Goal: Task Accomplishment & Management: Manage account settings

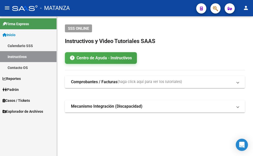
click at [9, 89] on span "Padrón" at bounding box center [11, 90] width 16 height 6
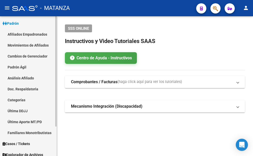
scroll to position [37, 0]
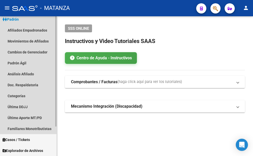
click at [16, 19] on span "Padrón" at bounding box center [11, 19] width 16 height 6
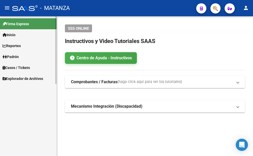
scroll to position [0, 0]
click at [15, 77] on span "Explorador de Archivos" at bounding box center [23, 79] width 41 height 6
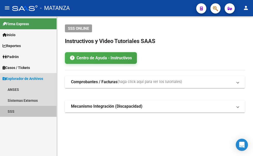
click at [8, 112] on link "SSS" at bounding box center [28, 111] width 57 height 11
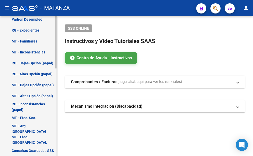
scroll to position [208, 0]
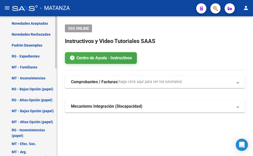
click at [33, 44] on link "Padrón Desempleo" at bounding box center [28, 45] width 57 height 11
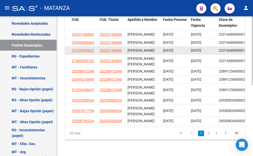
scroll to position [143, 0]
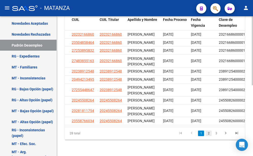
click at [209, 134] on link "2" at bounding box center [209, 133] width 6 height 6
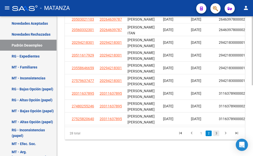
click at [217, 133] on link "3" at bounding box center [216, 133] width 6 height 6
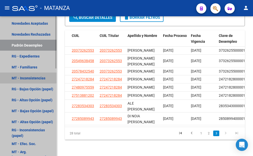
click at [33, 78] on link "MT - Inconsistencias" at bounding box center [28, 77] width 57 height 11
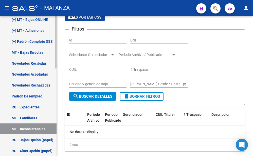
scroll to position [156, 0]
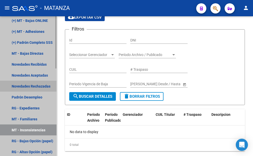
click at [40, 86] on link "Novedades Rechazadas" at bounding box center [28, 85] width 57 height 11
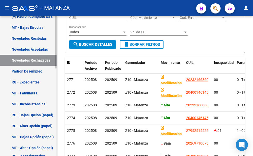
scroll to position [130, 0]
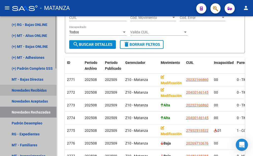
click at [42, 89] on link "Novedades Recibidas" at bounding box center [28, 89] width 57 height 11
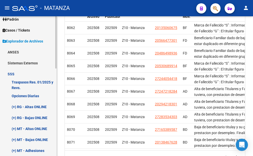
scroll to position [27, 0]
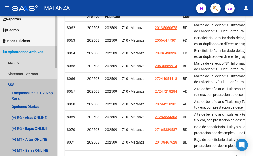
click at [8, 85] on link "SSS" at bounding box center [28, 84] width 57 height 11
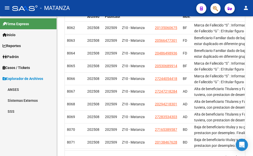
scroll to position [0, 0]
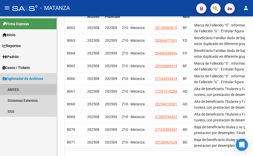
click at [11, 88] on link "ANSES" at bounding box center [28, 89] width 57 height 11
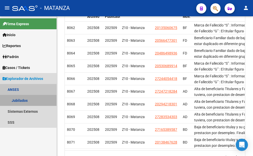
click at [17, 100] on link "Jubilados" at bounding box center [28, 100] width 57 height 11
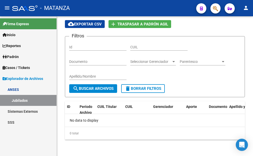
scroll to position [14, 0]
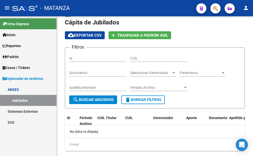
click at [28, 100] on link "Jubilados" at bounding box center [28, 100] width 57 height 11
click at [8, 89] on link "ANSES" at bounding box center [28, 89] width 57 height 11
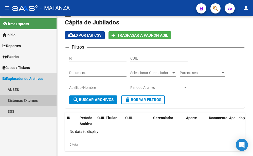
click at [16, 101] on link "Sistemas Externos" at bounding box center [28, 100] width 57 height 11
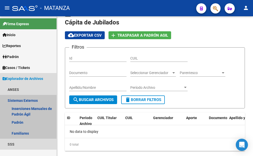
click at [17, 99] on link "Sistemas Externos" at bounding box center [28, 100] width 57 height 11
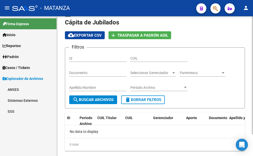
scroll to position [0, 0]
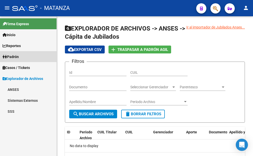
click at [14, 56] on span "Padrón" at bounding box center [11, 57] width 16 height 6
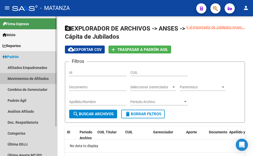
click at [30, 78] on link "Movimientos de Afiliados" at bounding box center [28, 78] width 57 height 11
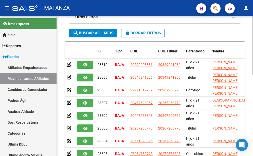
scroll to position [181, 0]
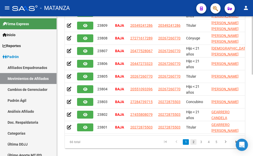
click at [193, 144] on link "2" at bounding box center [194, 142] width 6 height 6
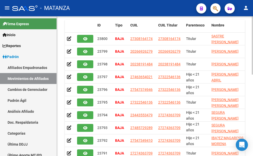
scroll to position [194, 0]
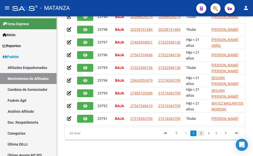
click at [202, 134] on link "3" at bounding box center [201, 133] width 6 height 6
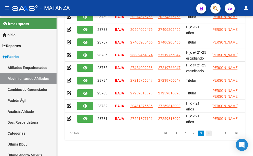
click at [208, 134] on link "4" at bounding box center [209, 133] width 6 height 6
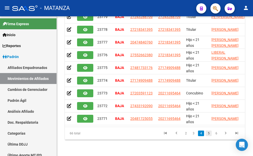
click at [208, 132] on link "5" at bounding box center [209, 133] width 6 height 6
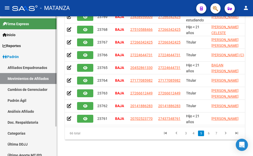
click at [15, 58] on span "Padrón" at bounding box center [11, 57] width 16 height 6
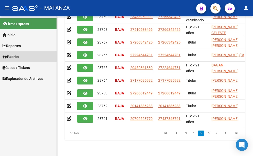
click at [17, 54] on span "Padrón" at bounding box center [11, 57] width 16 height 6
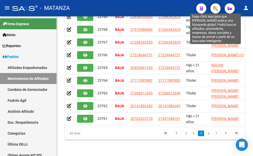
click at [216, 11] on icon "button" at bounding box center [215, 9] width 5 height 6
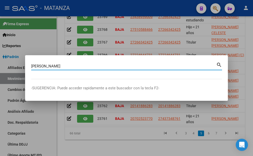
type input "[PERSON_NAME]"
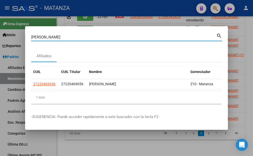
click at [49, 35] on input "[PERSON_NAME]" at bounding box center [123, 37] width 185 height 5
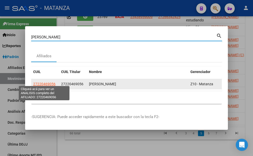
click at [47, 82] on span "27220469056" at bounding box center [44, 84] width 22 height 4
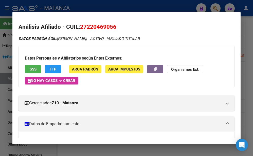
click at [35, 67] on span "SSS" at bounding box center [33, 69] width 7 height 5
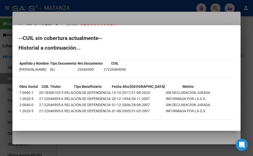
click at [131, 16] on div at bounding box center [126, 78] width 253 height 156
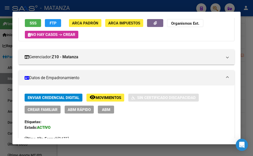
scroll to position [55, 0]
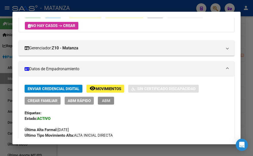
click at [103, 100] on span "ABM" at bounding box center [106, 100] width 8 height 5
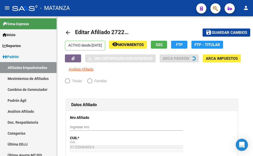
radio input "true"
type input "27-22046905-6"
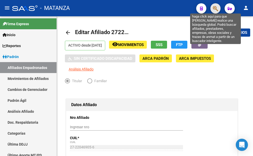
click at [217, 8] on icon "button" at bounding box center [215, 9] width 5 height 6
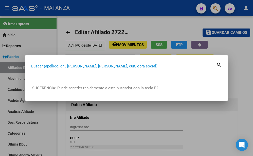
click at [50, 65] on input "Buscar (apellido, dni, [PERSON_NAME], [PERSON_NAME], cuit, obra social)" at bounding box center [123, 66] width 185 height 5
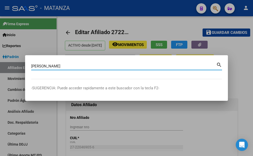
type input "[PERSON_NAME]"
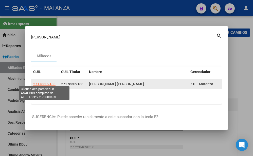
click at [44, 83] on span "27178309183" at bounding box center [44, 84] width 22 height 4
type textarea "27178309183"
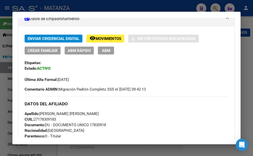
scroll to position [110, 0]
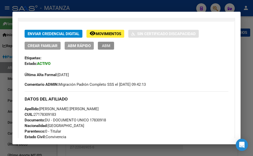
click at [104, 47] on span "ABM" at bounding box center [106, 45] width 8 height 5
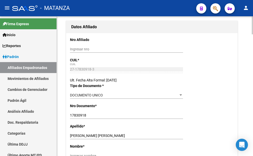
scroll to position [104, 0]
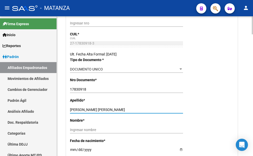
drag, startPoint x: 85, startPoint y: 99, endPoint x: 123, endPoint y: 100, distance: 37.6
click at [123, 107] on input "[PERSON_NAME] [PERSON_NAME]" at bounding box center [126, 109] width 113 height 4
click at [72, 127] on input "Ingresar nombre" at bounding box center [126, 129] width 113 height 4
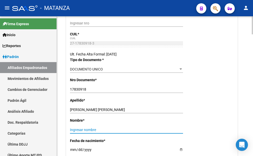
paste input "[PERSON_NAME]"
type input "[PERSON_NAME]"
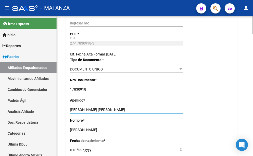
drag, startPoint x: 85, startPoint y: 98, endPoint x: 118, endPoint y: 99, distance: 33.2
click at [118, 107] on input "[PERSON_NAME] [PERSON_NAME]" at bounding box center [126, 109] width 113 height 4
type input "MONTES"
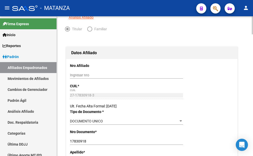
scroll to position [0, 0]
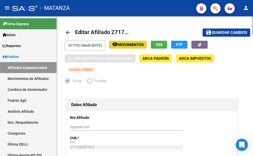
click at [140, 45] on span "Movimientos" at bounding box center [131, 44] width 26 height 5
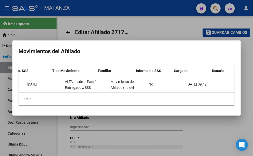
scroll to position [0, 109]
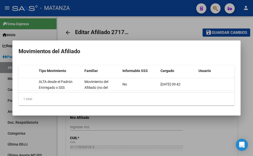
click at [188, 25] on div at bounding box center [126, 78] width 253 height 156
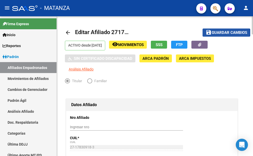
click at [224, 33] on span "Guardar cambios" at bounding box center [230, 32] width 36 height 5
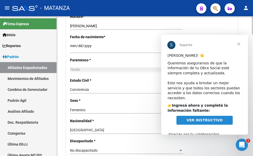
scroll to position [259, 0]
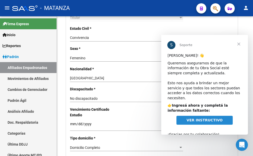
click at [195, 118] on span "VER INSTRUCTIVO" at bounding box center [205, 120] width 36 height 4
click at [12, 33] on span "Inicio" at bounding box center [9, 35] width 13 height 6
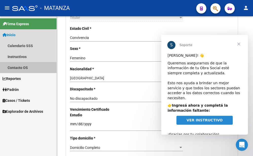
click at [18, 69] on link "Contacto OS" at bounding box center [28, 67] width 57 height 11
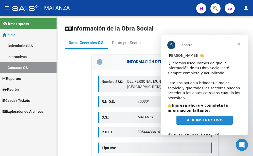
click at [240, 44] on span "Cerrar" at bounding box center [239, 44] width 18 height 18
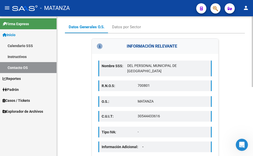
scroll to position [7, 0]
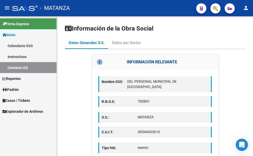
click at [13, 34] on span "Inicio" at bounding box center [9, 35] width 13 height 6
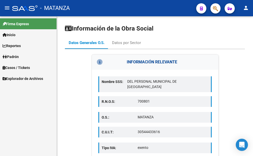
click at [13, 58] on span "Padrón" at bounding box center [11, 57] width 16 height 6
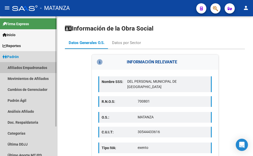
click at [16, 66] on link "Afiliados Empadronados" at bounding box center [28, 67] width 57 height 11
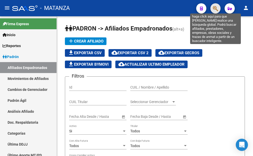
click at [217, 9] on icon "button" at bounding box center [215, 9] width 5 height 6
